Goal: Information Seeking & Learning: Find specific fact

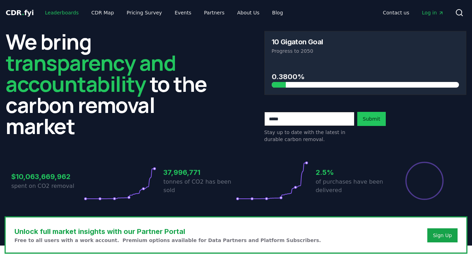
click at [63, 13] on link "Leaderboards" at bounding box center [61, 12] width 45 height 13
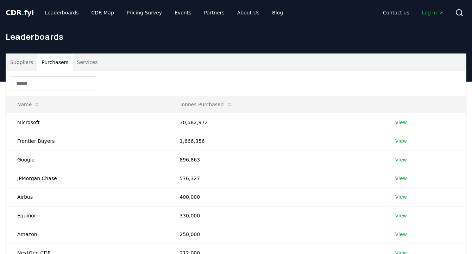
click at [56, 65] on button "Purchasers" at bounding box center [55, 62] width 36 height 17
click at [56, 84] on input at bounding box center [54, 83] width 84 height 14
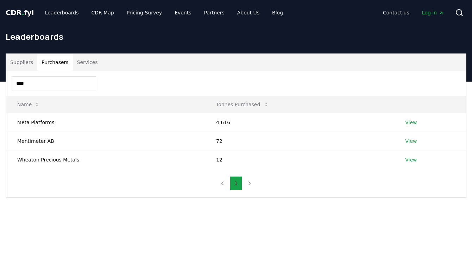
type input "****"
click at [410, 121] on link "View" at bounding box center [411, 122] width 12 height 7
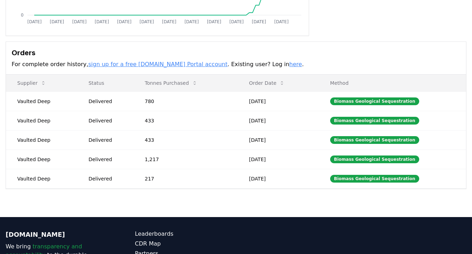
scroll to position [169, 0]
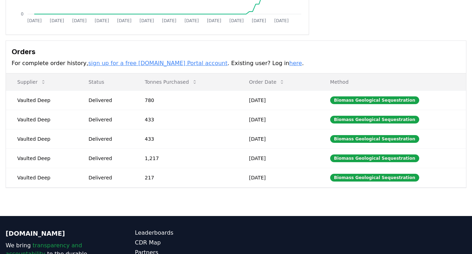
click at [289, 64] on link "here" at bounding box center [295, 63] width 13 height 7
